Goal: Find specific page/section: Find specific page/section

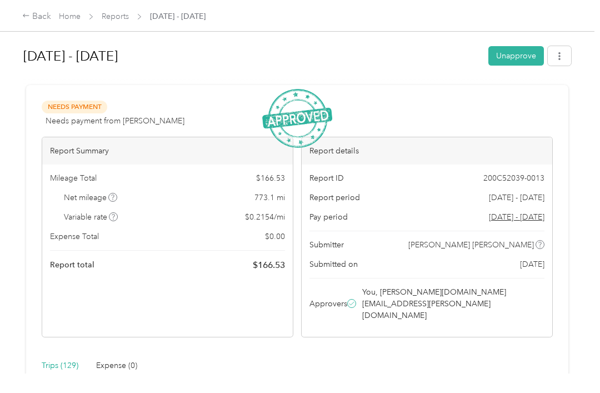
click at [77, 16] on link "Home" at bounding box center [70, 16] width 22 height 9
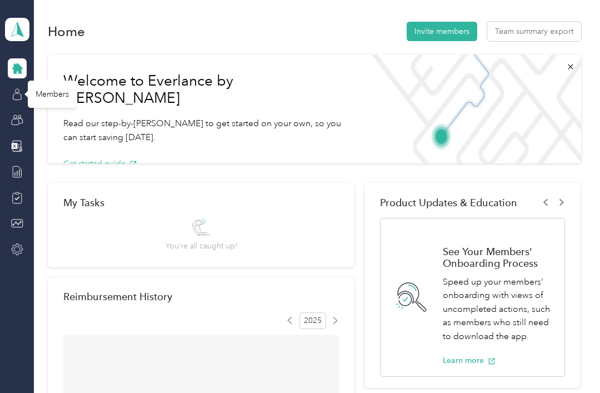
click at [23, 92] on icon at bounding box center [17, 94] width 12 height 12
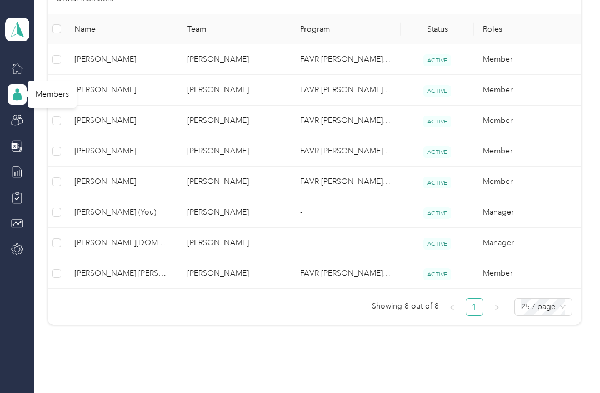
scroll to position [284, 0]
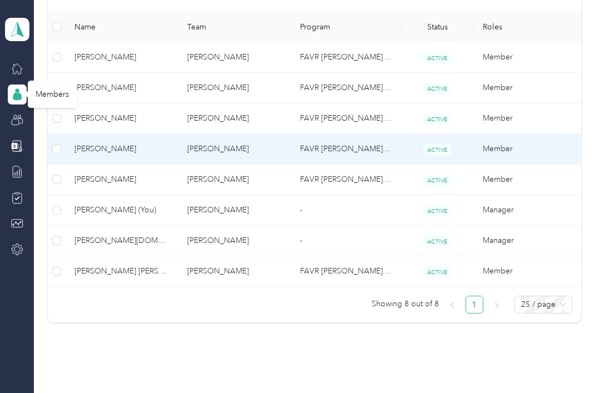
click at [102, 153] on span "[PERSON_NAME]" at bounding box center [121, 149] width 95 height 12
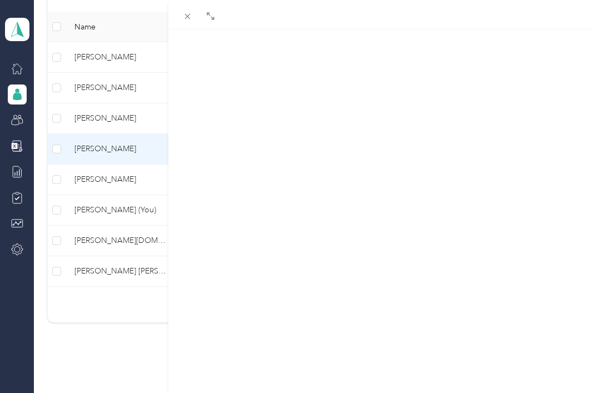
click at [98, 150] on div "[PERSON_NAME] Archive Trips Expenses Reports Member info Program Commute Rates …" at bounding box center [300, 196] width 600 height 393
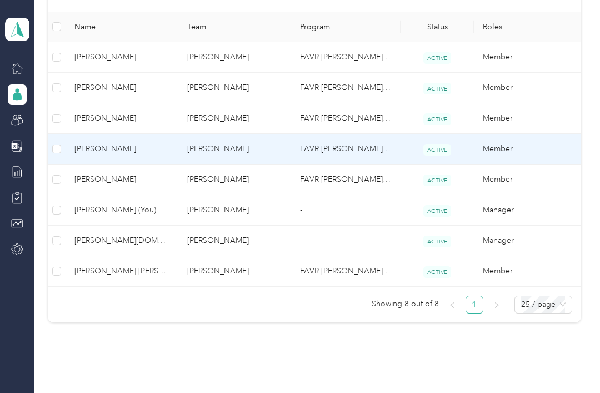
click at [110, 148] on span "[PERSON_NAME]" at bounding box center [121, 149] width 95 height 12
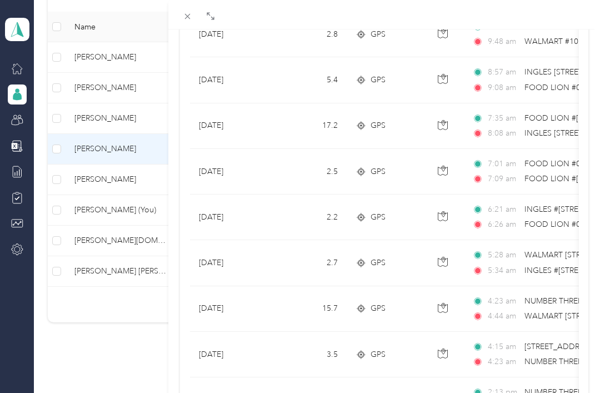
scroll to position [354, 0]
